Goal: Transaction & Acquisition: Purchase product/service

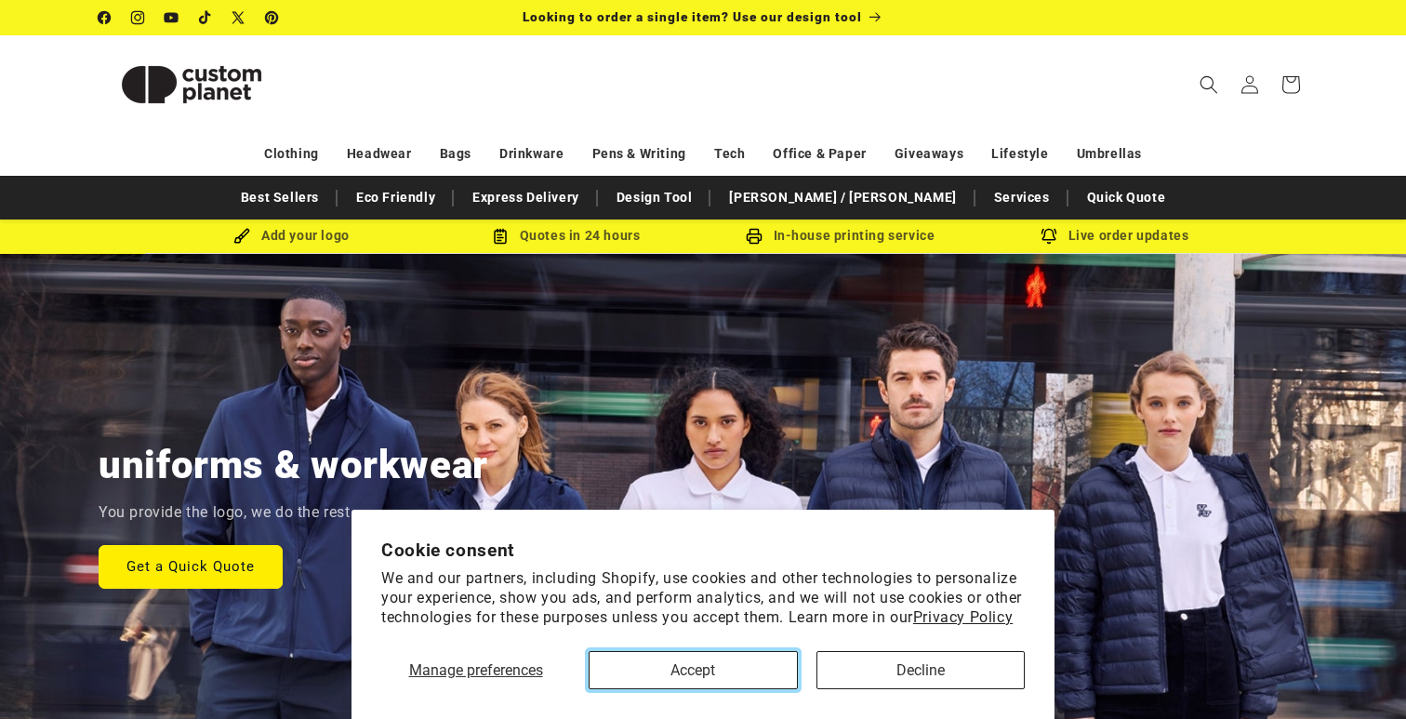
click at [716, 674] on button "Accept" at bounding box center [693, 670] width 209 height 38
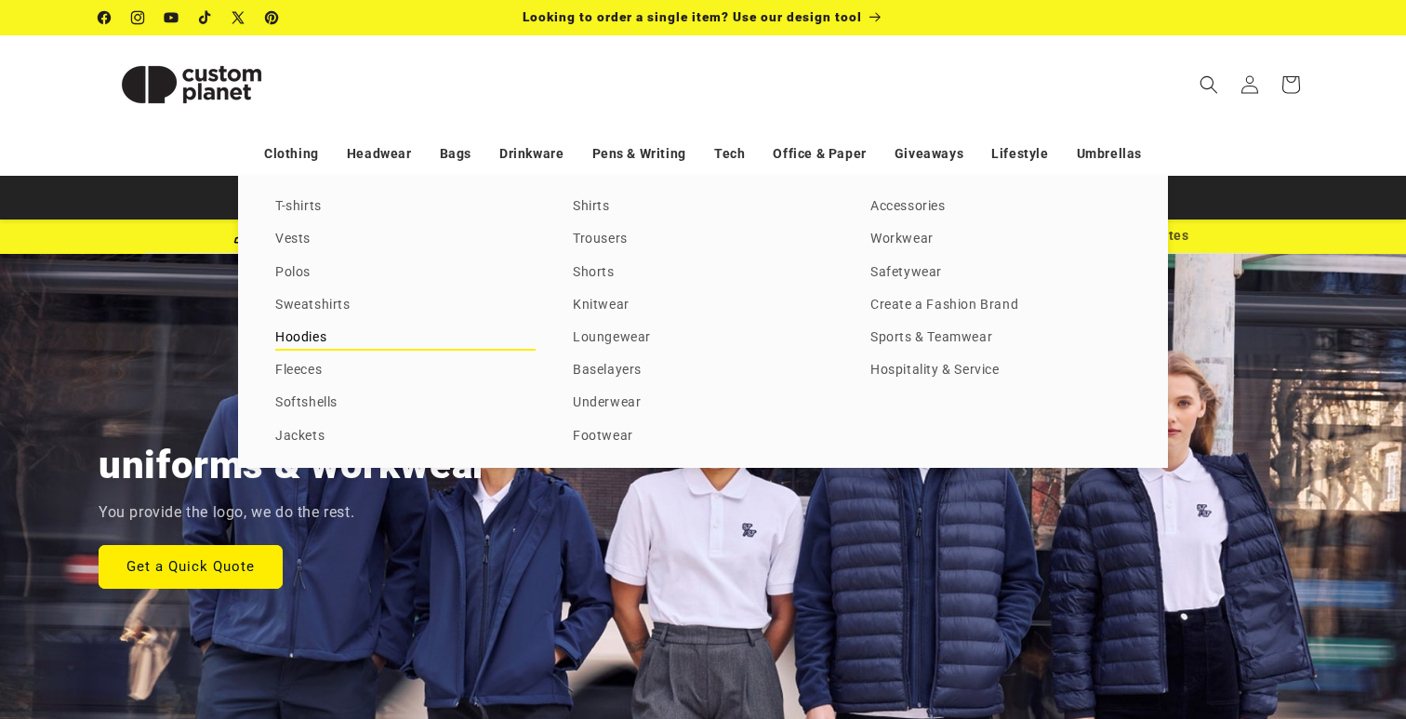
click at [288, 338] on link "Hoodies" at bounding box center [405, 338] width 260 height 25
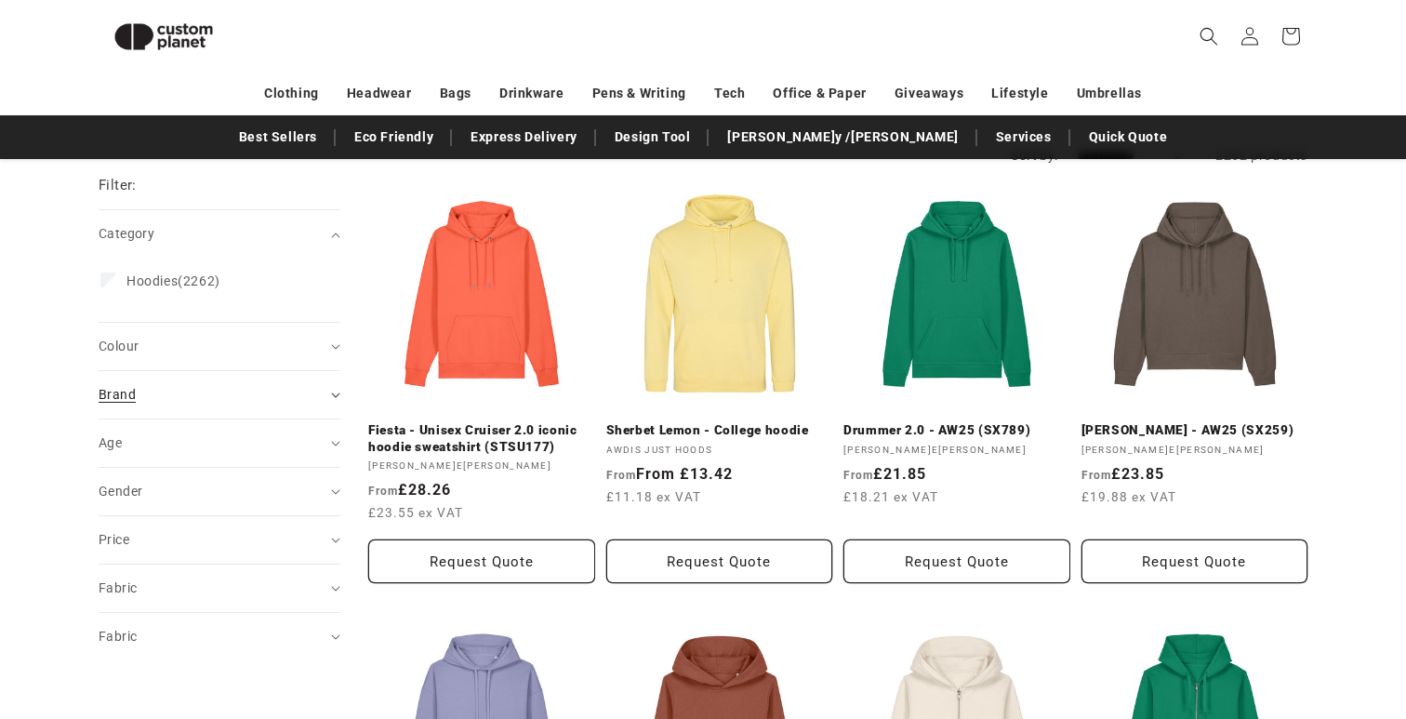
scroll to position [200, 0]
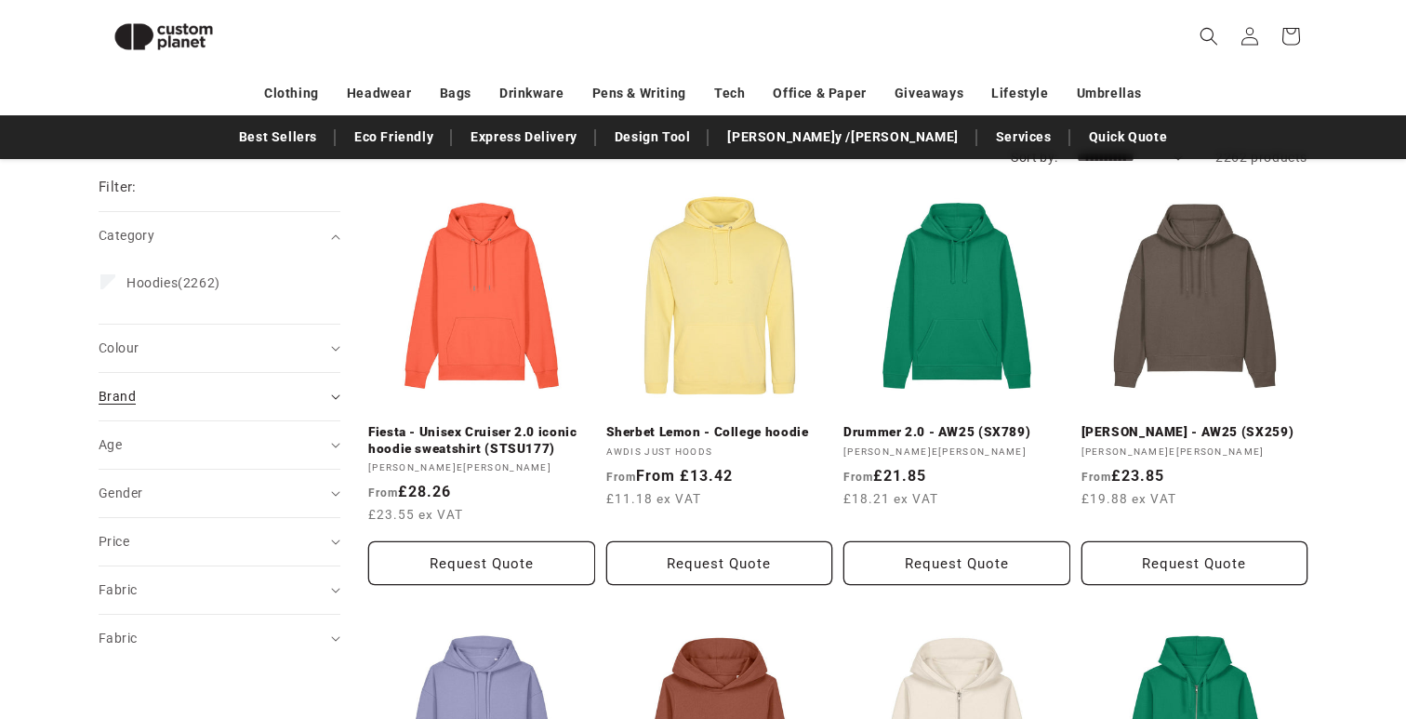
click at [312, 398] on div "Brand (0)" at bounding box center [212, 397] width 226 height 20
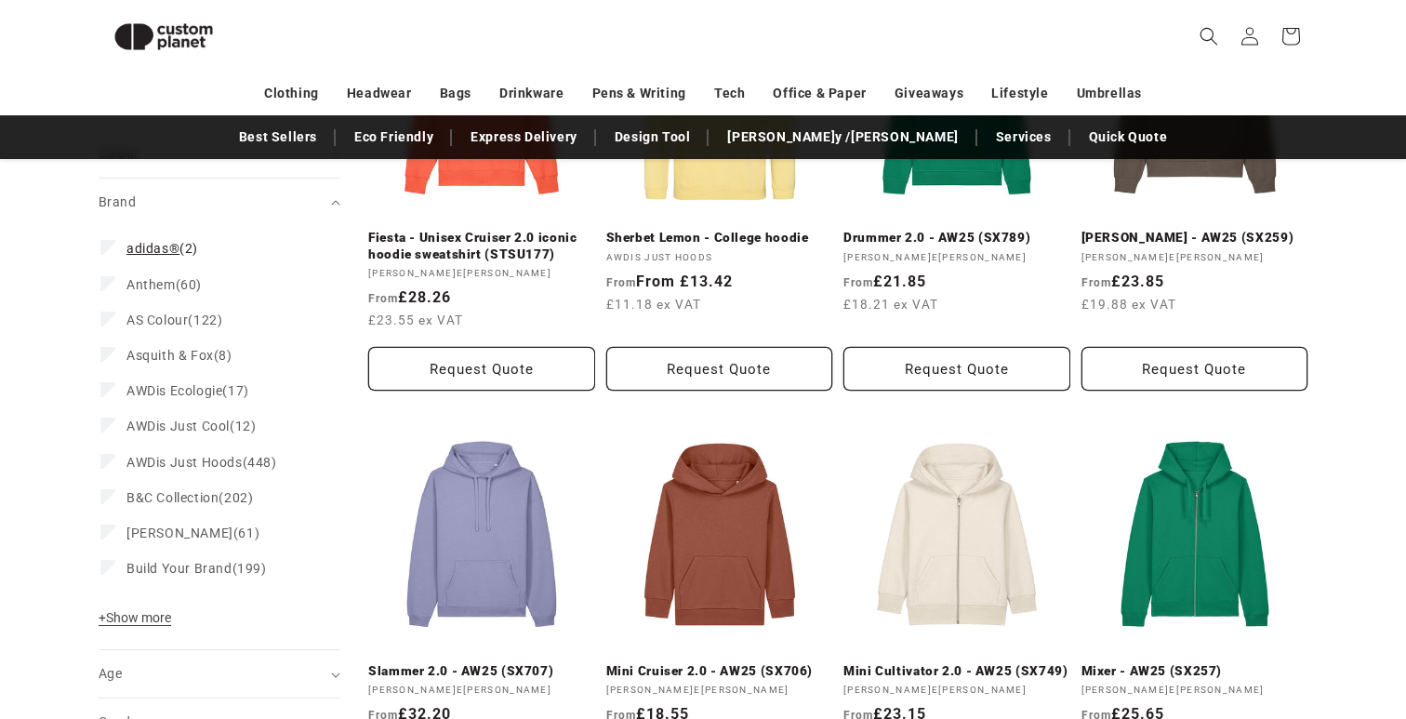
scroll to position [392, 0]
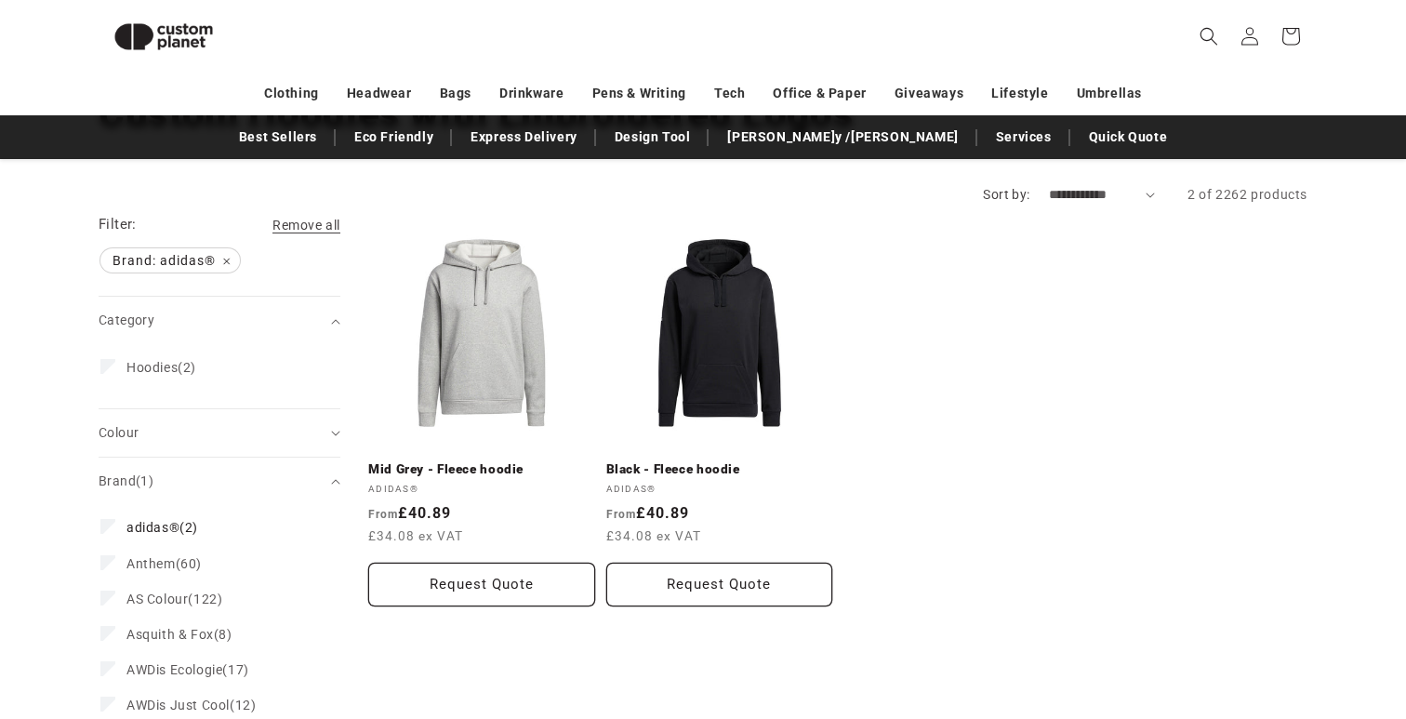
scroll to position [155, 0]
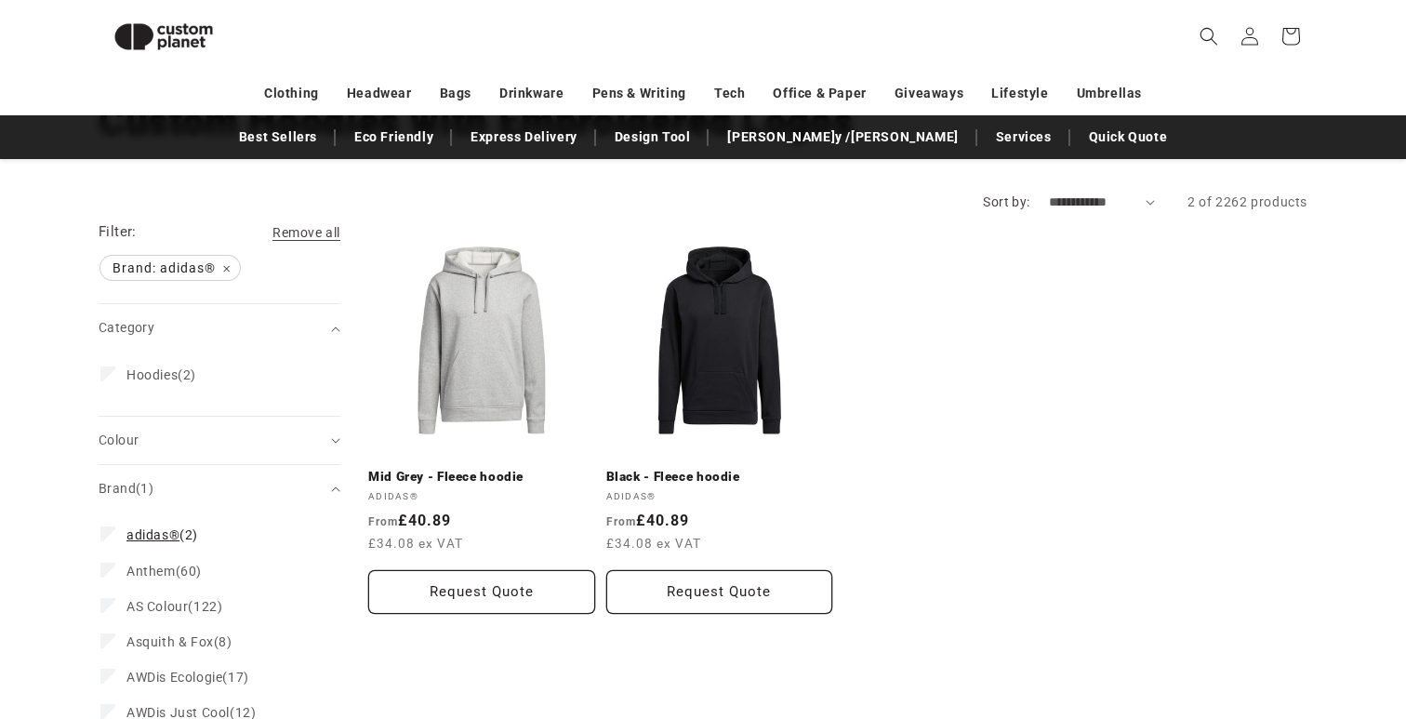
click at [107, 537] on icon at bounding box center [108, 533] width 10 height 7
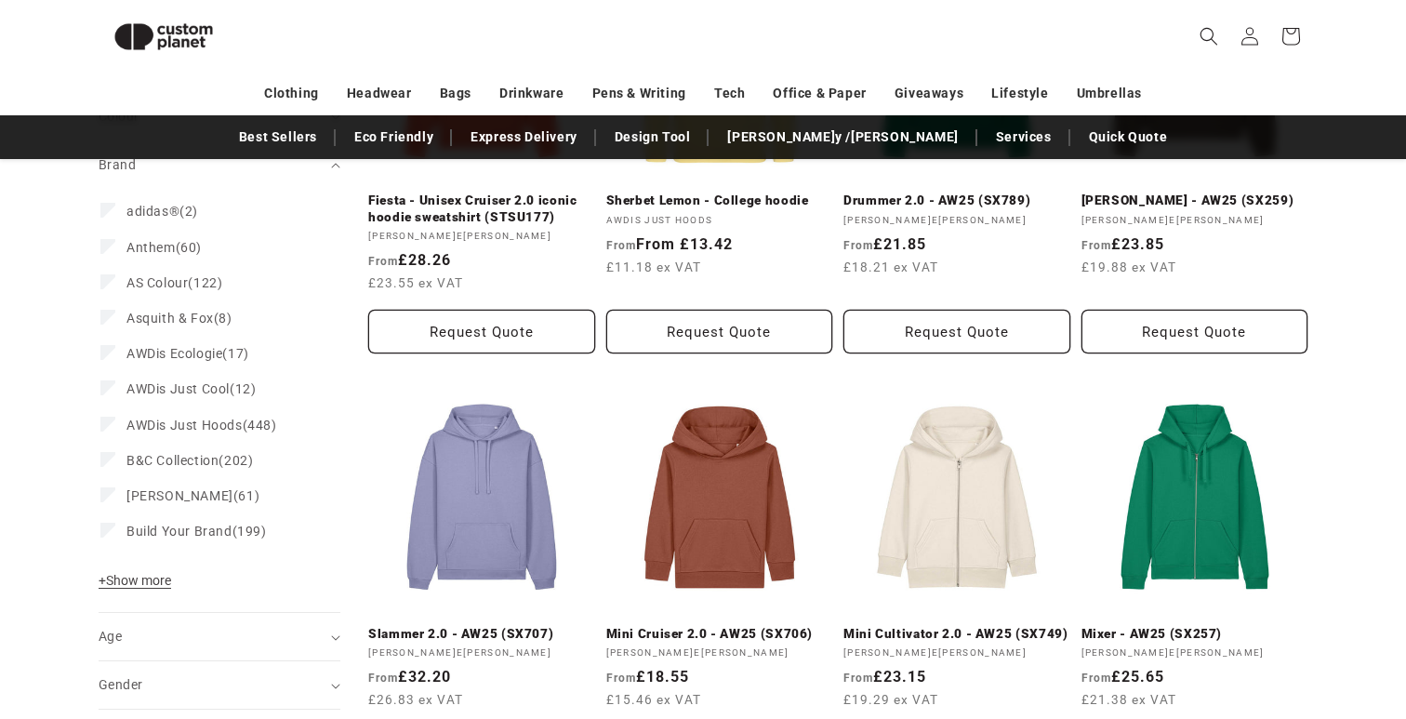
scroll to position [434, 0]
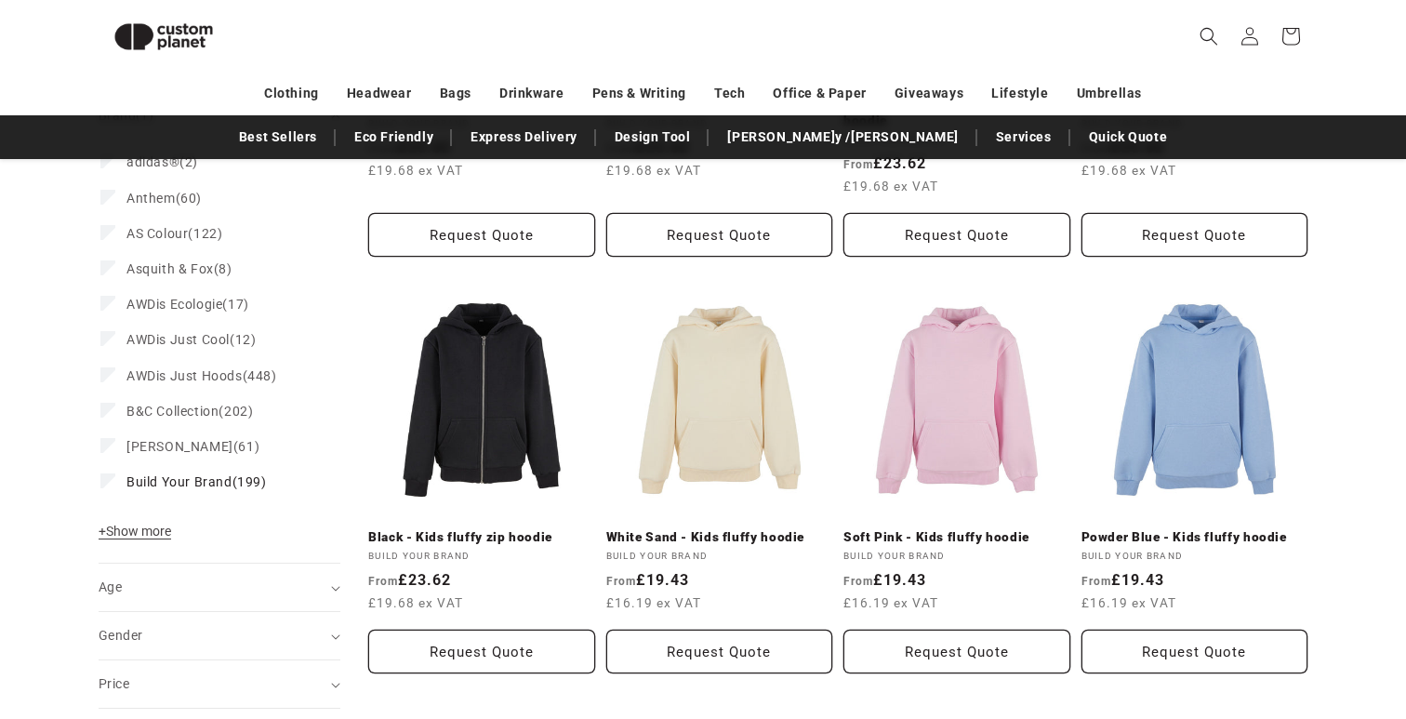
scroll to position [529, 0]
click at [103, 482] on icon at bounding box center [108, 479] width 10 height 7
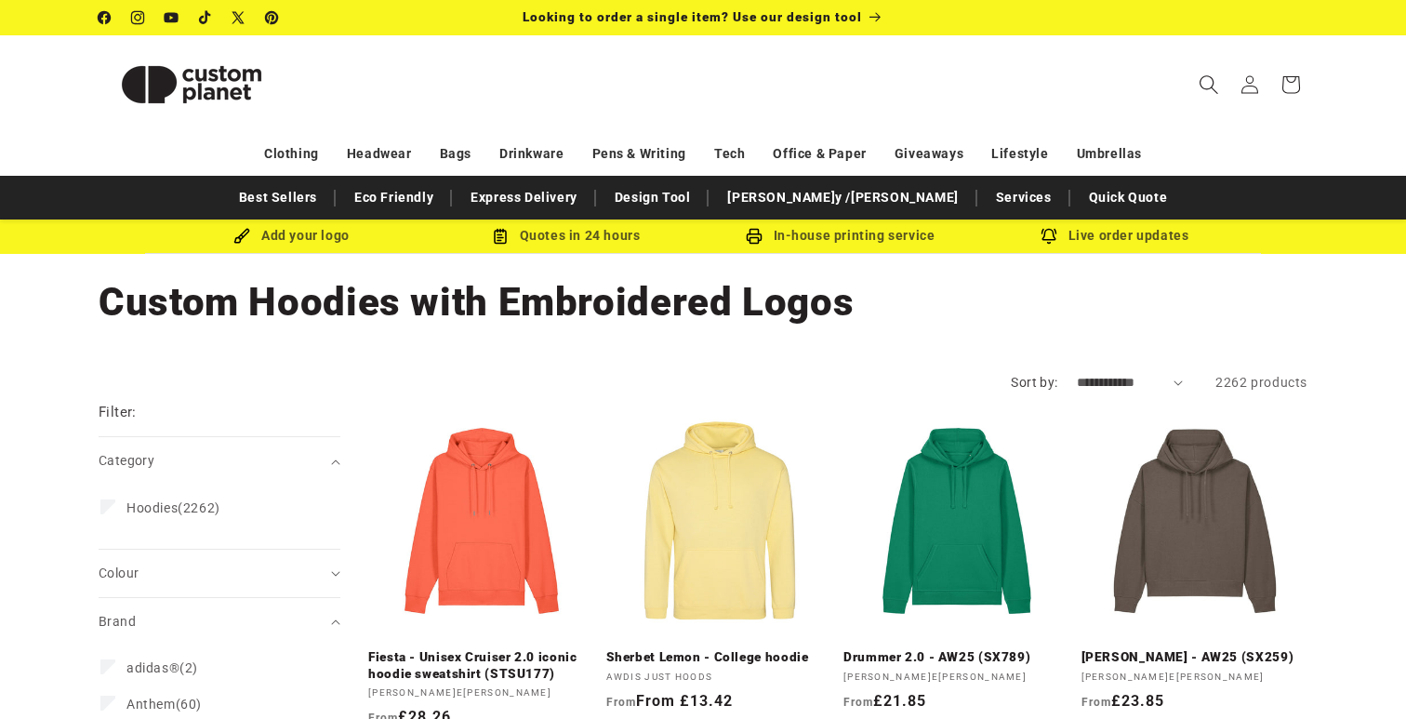
click at [1209, 97] on span "Search" at bounding box center [1209, 84] width 41 height 41
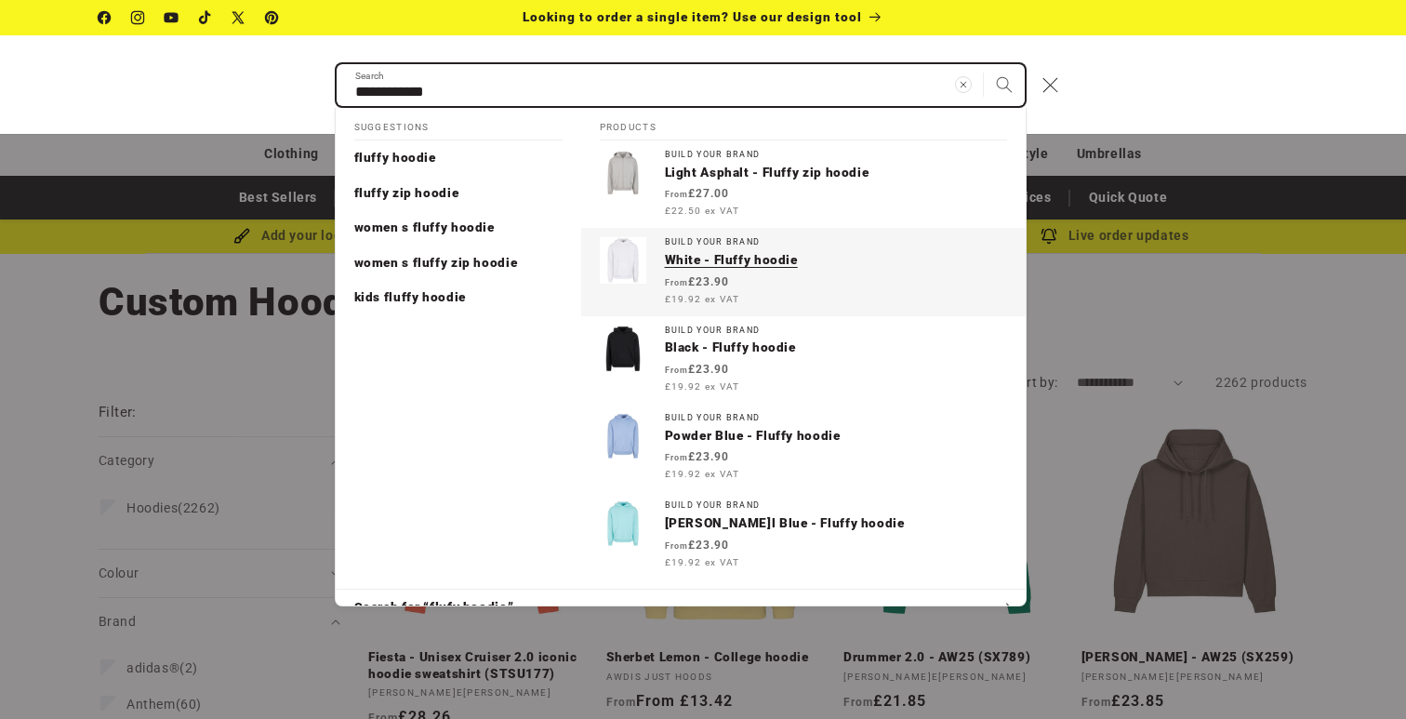
type input "**********"
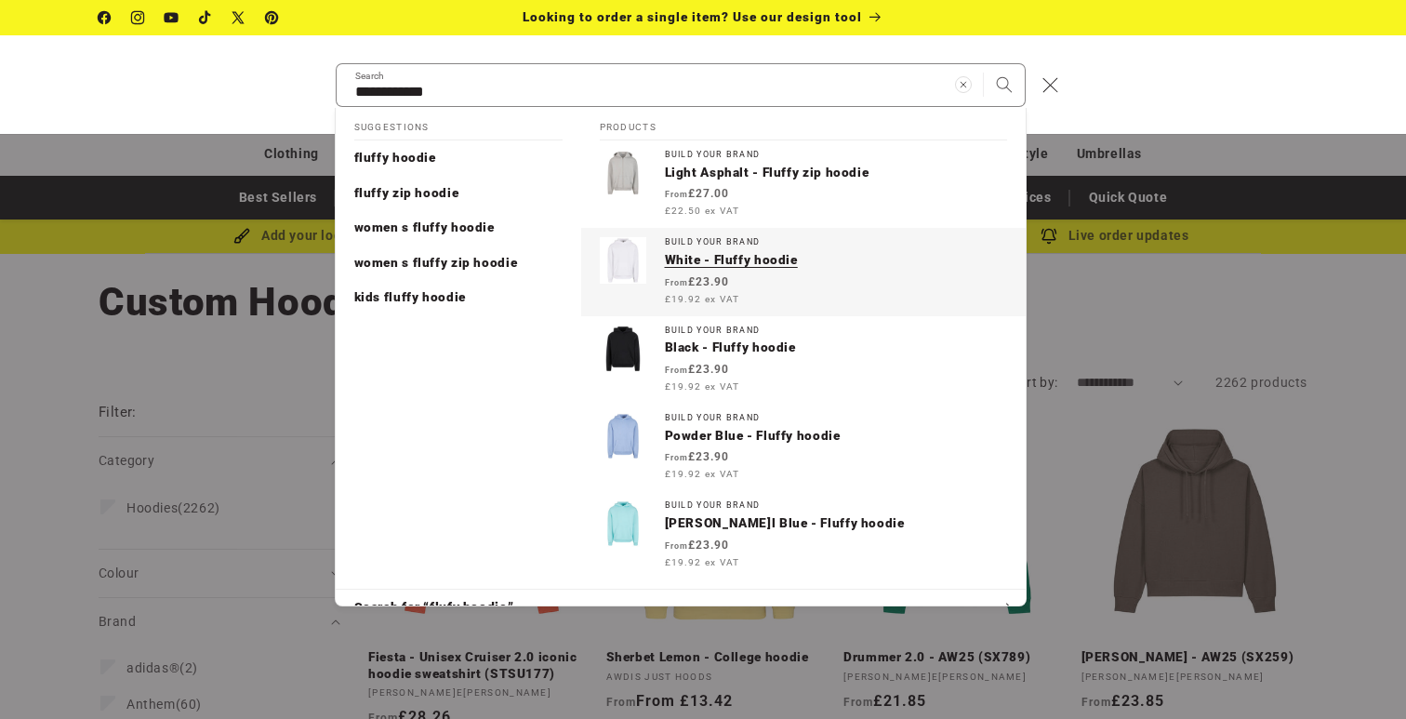
click at [719, 262] on p "White - Fluffy hoodie" at bounding box center [836, 260] width 342 height 17
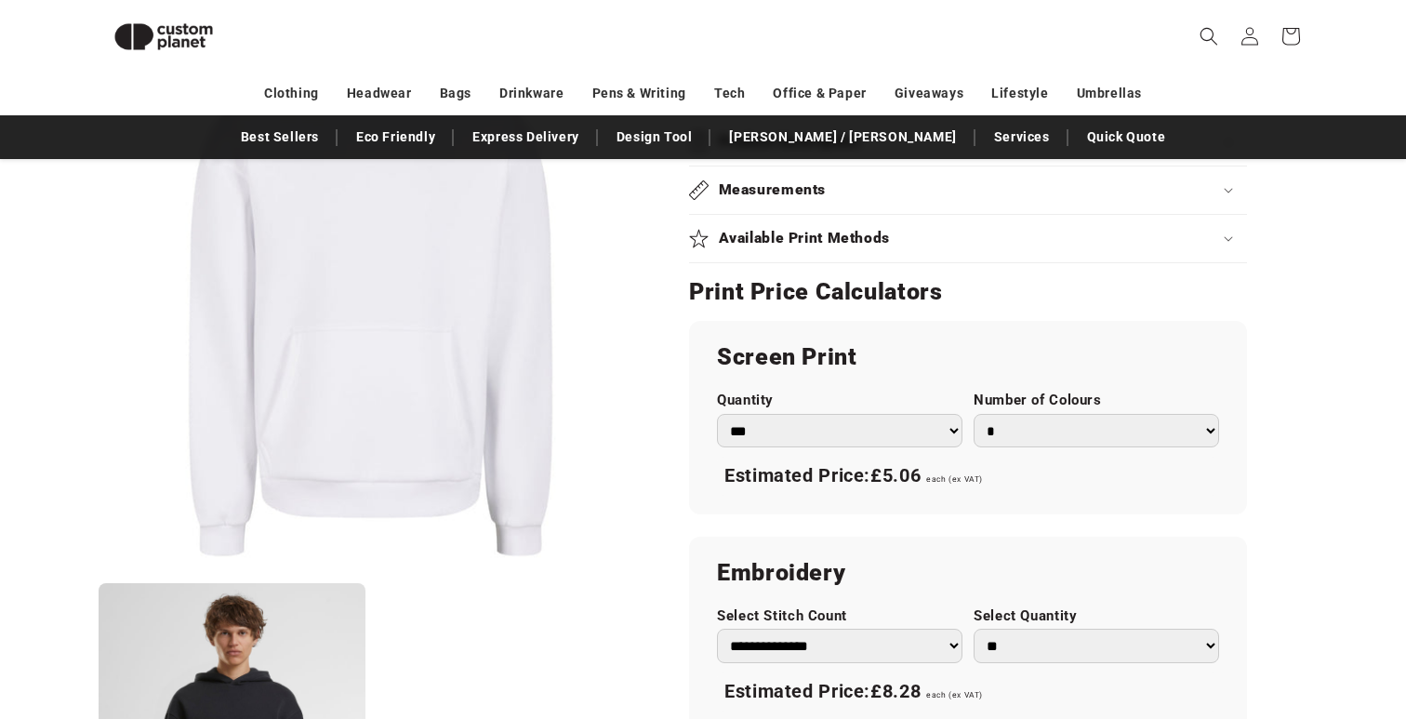
scroll to position [866, 0]
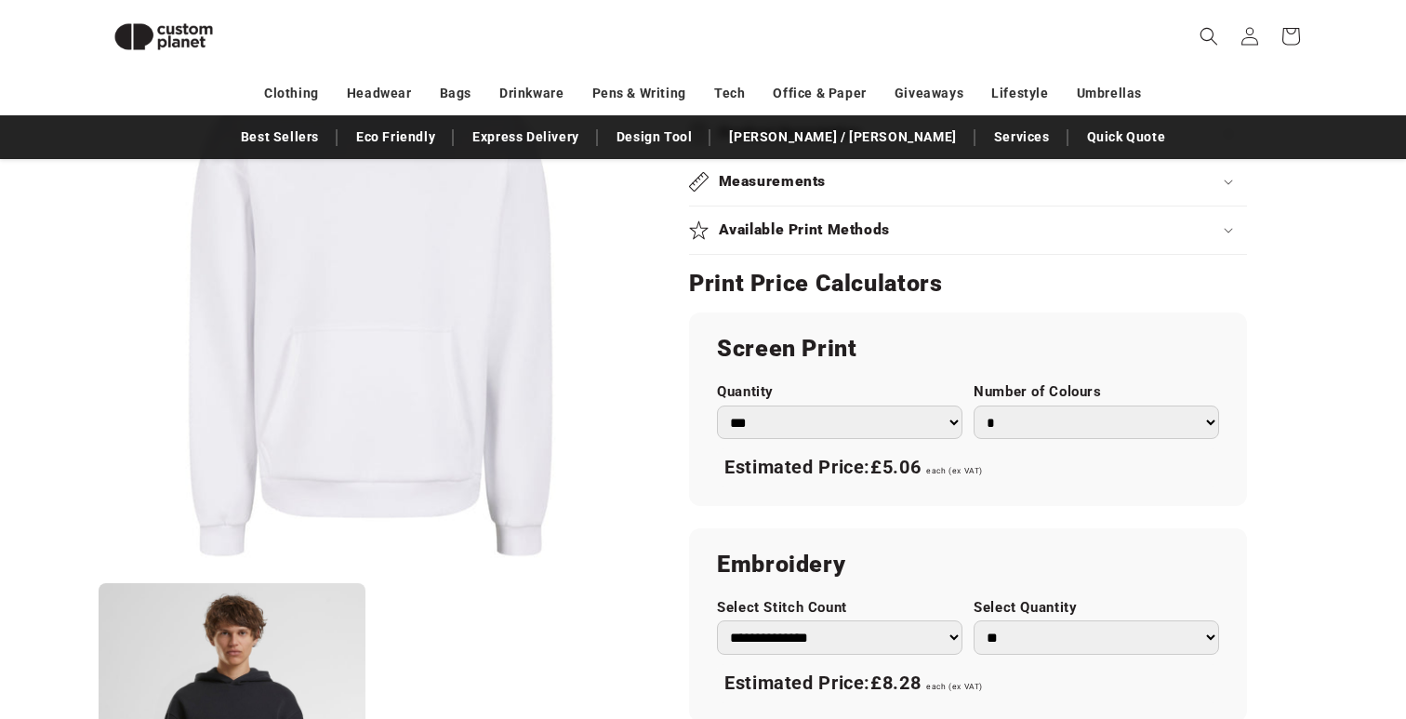
click at [845, 436] on select "*** *** *** **** **** **** ***** *****" at bounding box center [840, 422] width 246 height 34
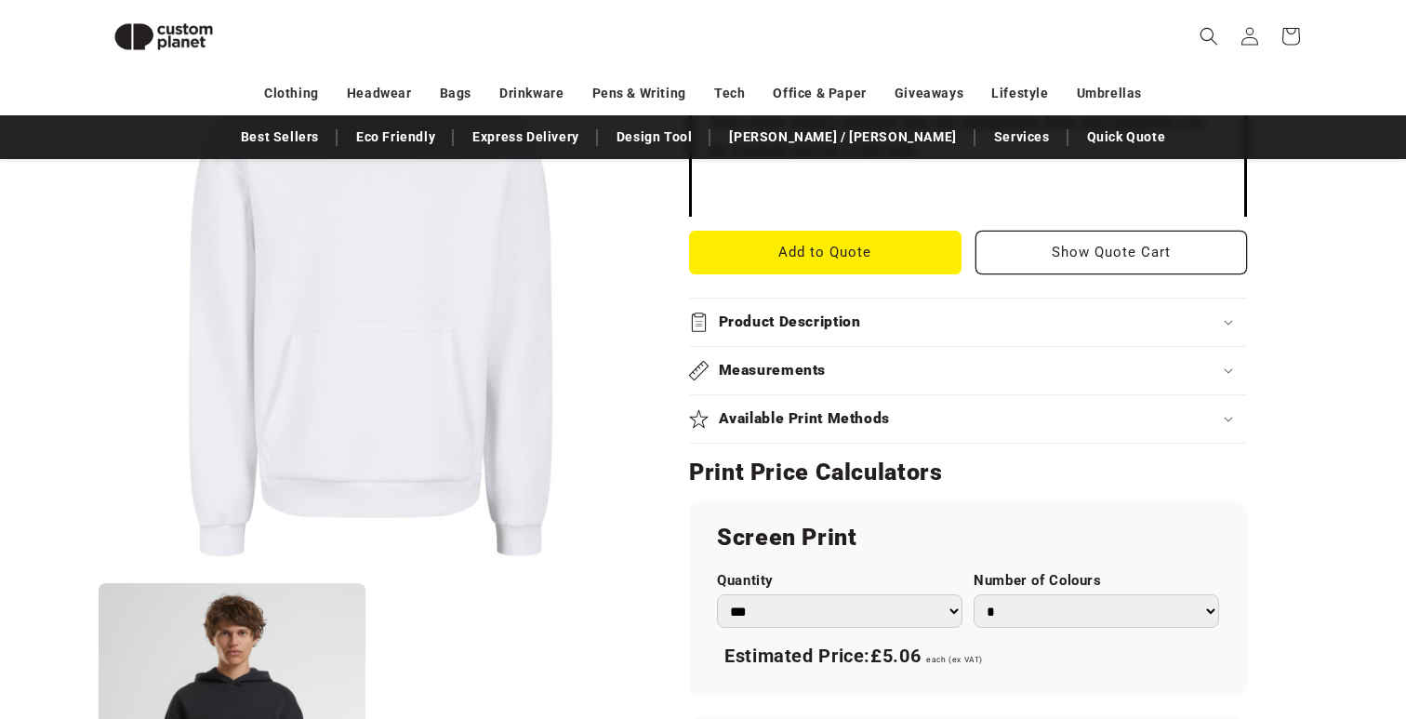
scroll to position [0, 0]
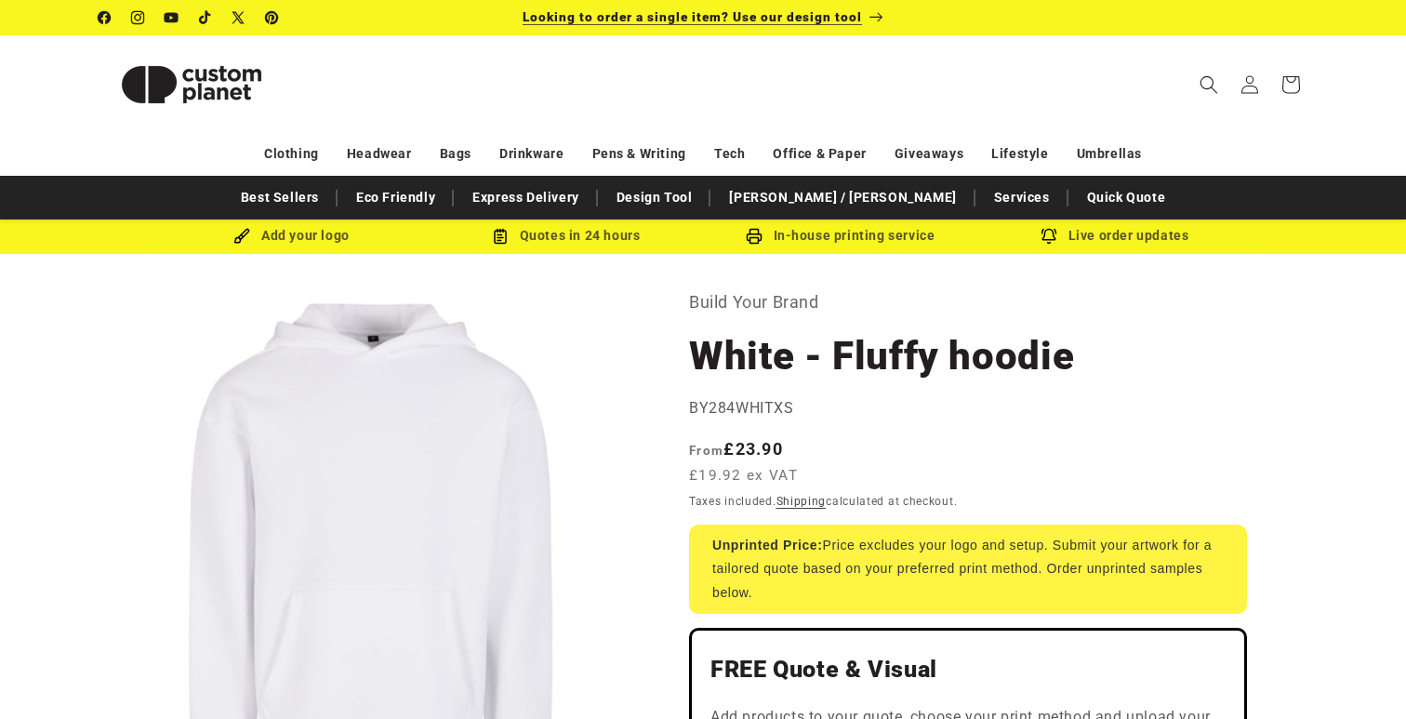
click at [671, 29] on p "Looking to order a single item? Use our design tool" at bounding box center [703, 17] width 361 height 35
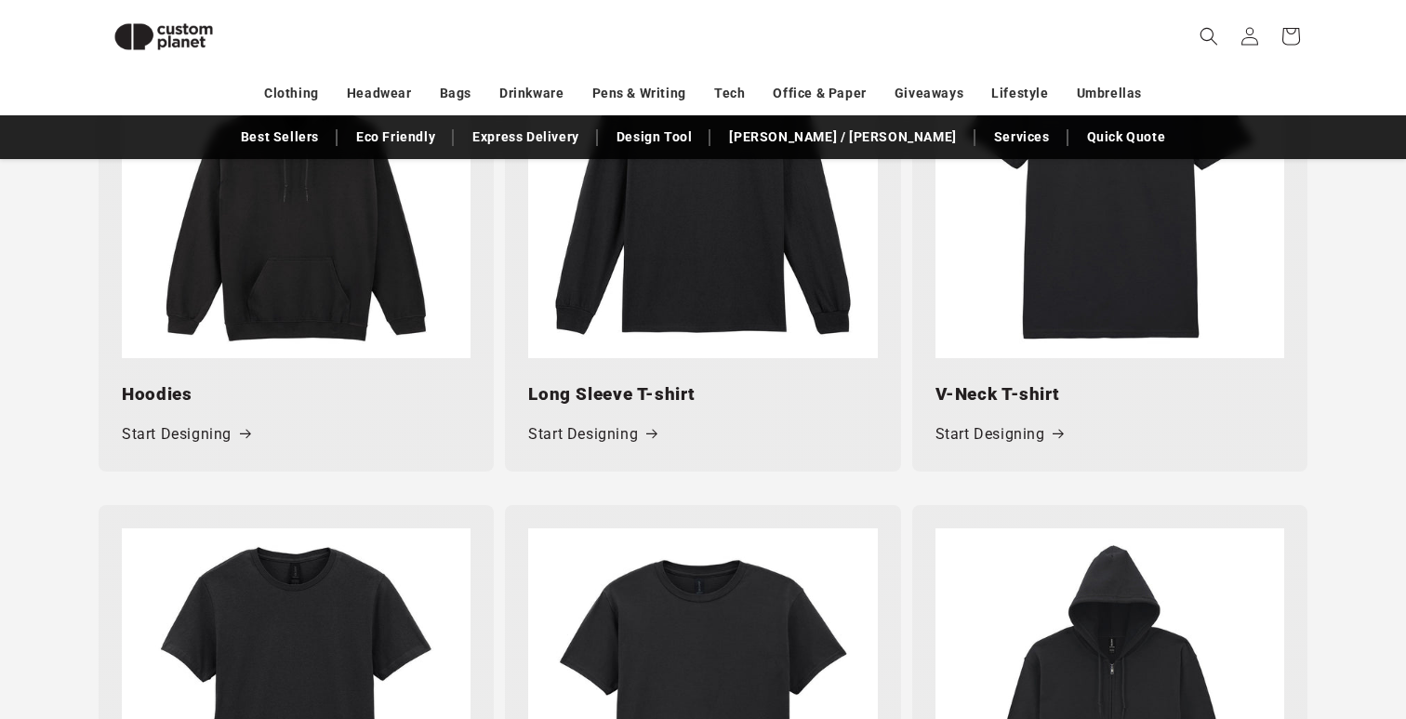
scroll to position [1376, 0]
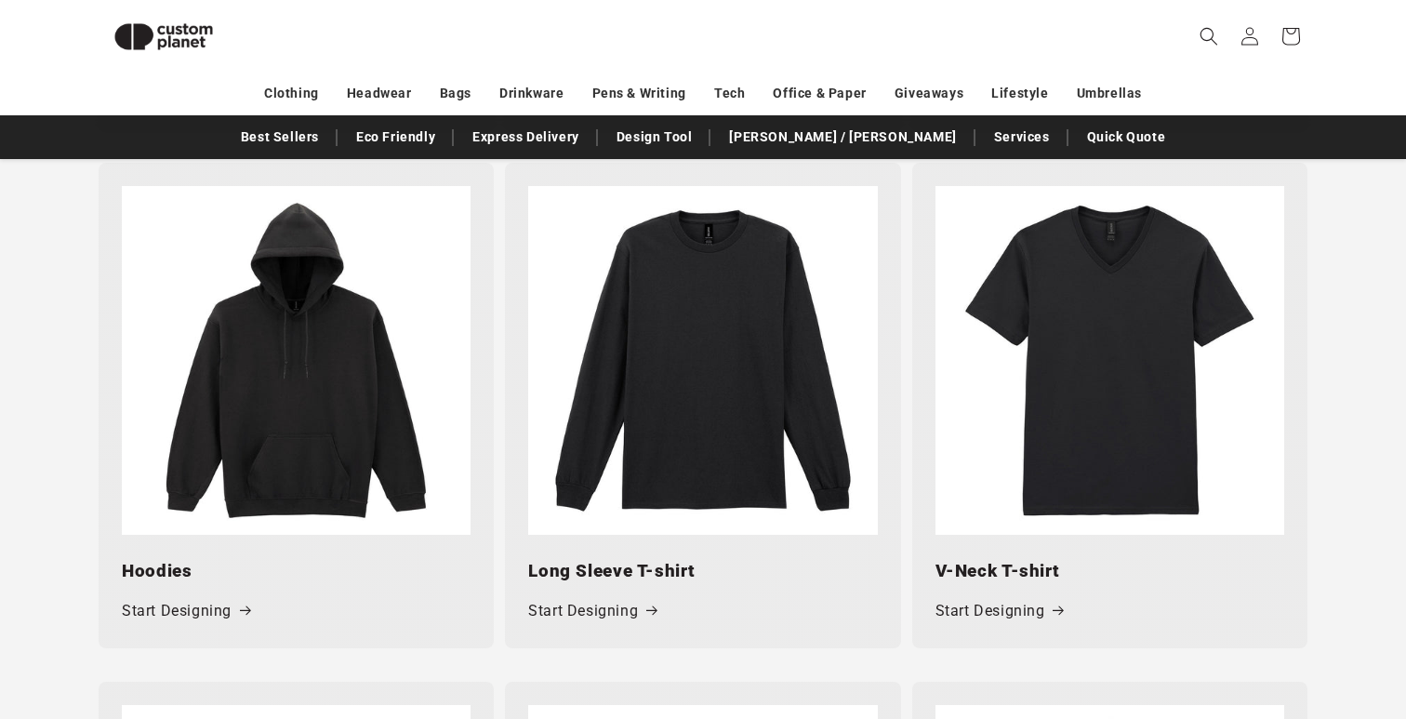
click at [311, 369] on img at bounding box center [296, 360] width 349 height 349
click at [207, 614] on link "Start Designing" at bounding box center [186, 611] width 128 height 27
